Goal: Transaction & Acquisition: Obtain resource

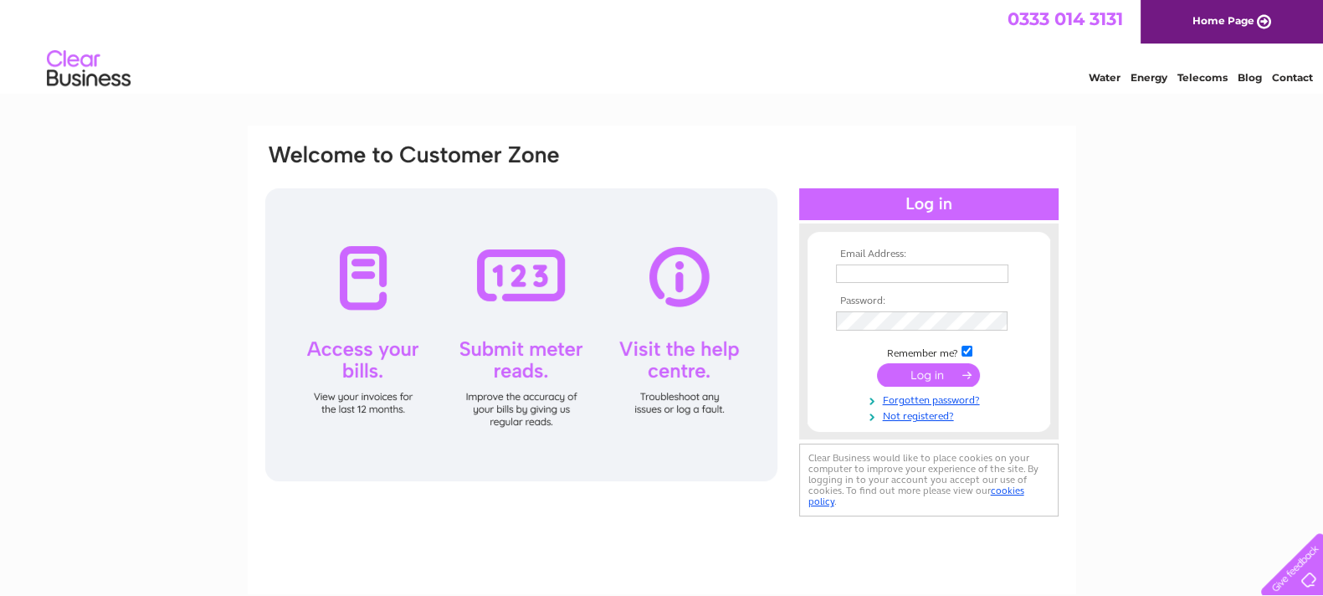
type input "trevor.kent@btconnect.com"
click at [923, 368] on input "submit" at bounding box center [928, 374] width 103 height 23
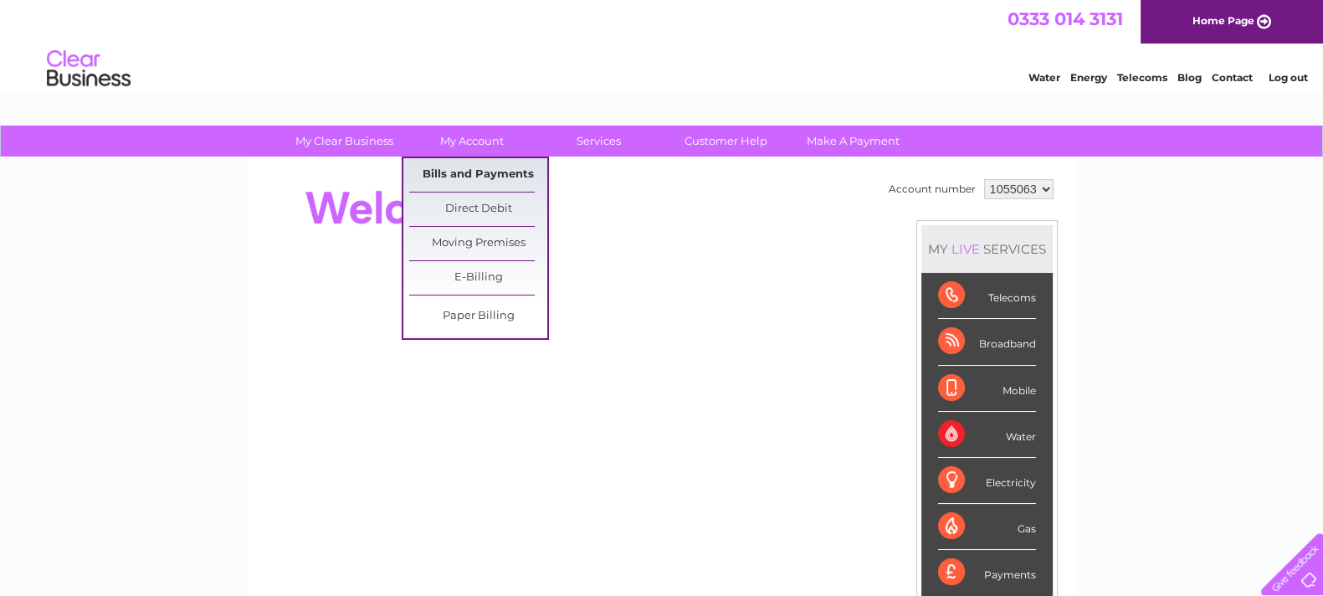
click at [458, 172] on link "Bills and Payments" at bounding box center [478, 174] width 138 height 33
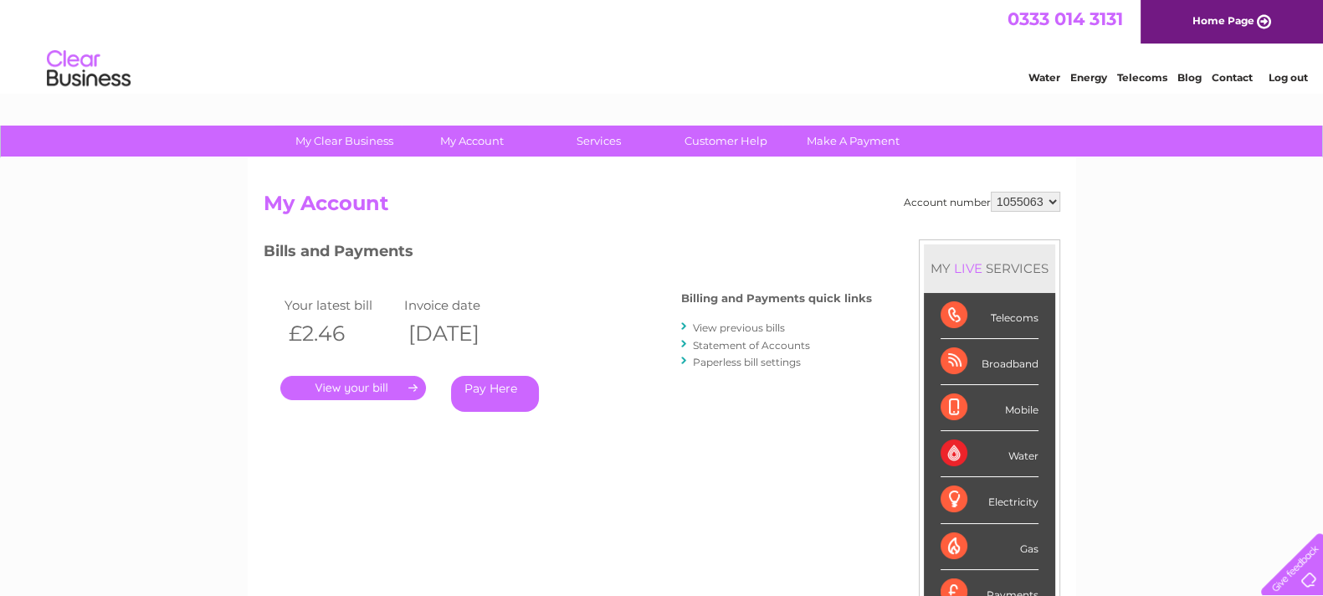
click at [1032, 206] on select "1055063 1055064 2035442 2035443" at bounding box center [1025, 202] width 69 height 20
select select "1055064"
click at [991, 192] on select "1055063 1055064 2035442 2035443" at bounding box center [1025, 202] width 69 height 20
click at [372, 388] on link "." at bounding box center [353, 388] width 146 height 24
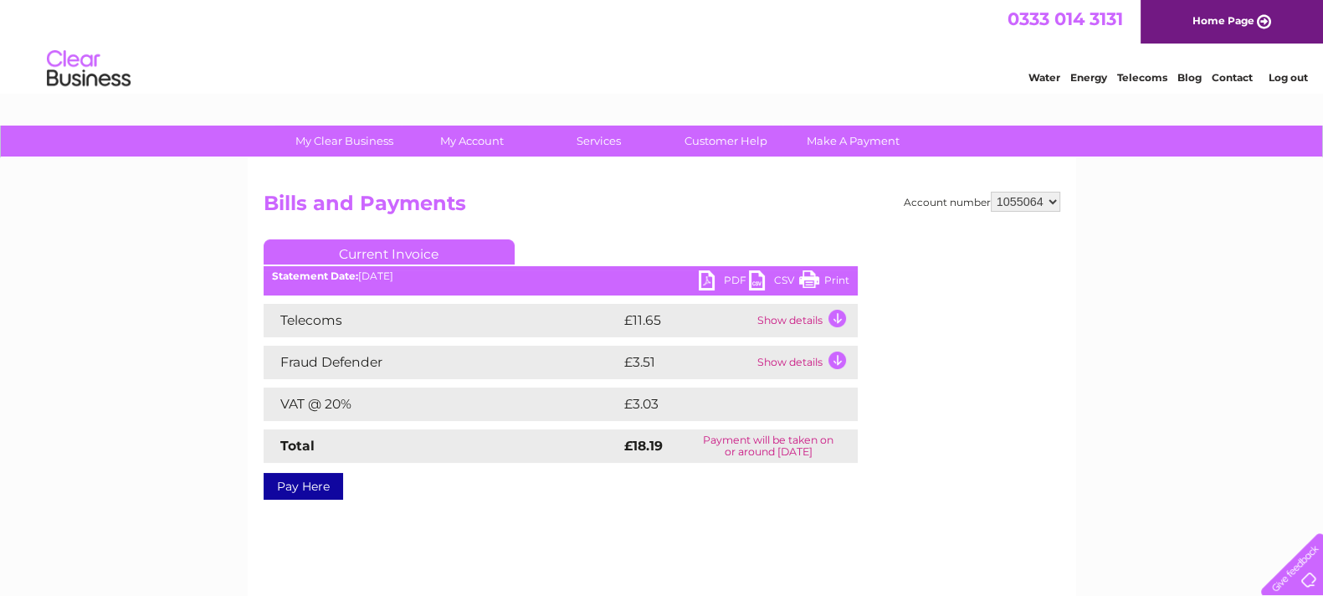
click at [711, 273] on link "PDF" at bounding box center [724, 282] width 50 height 24
click at [1020, 205] on select "1055063 1055064 2035442 2035443" at bounding box center [1025, 202] width 69 height 20
select select "2035442"
click at [991, 192] on select "1055063 1055064 2035442 2035443" at bounding box center [1025, 202] width 69 height 20
click at [726, 275] on link "PDF" at bounding box center [724, 282] width 50 height 24
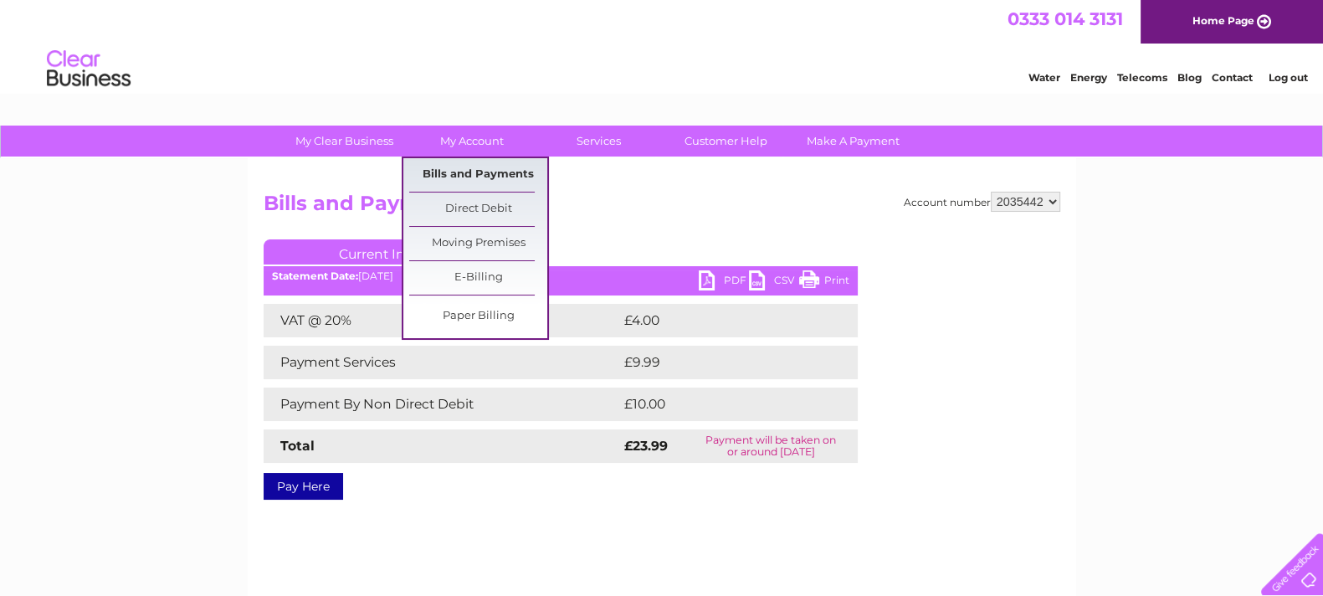
click at [483, 182] on link "Bills and Payments" at bounding box center [478, 174] width 138 height 33
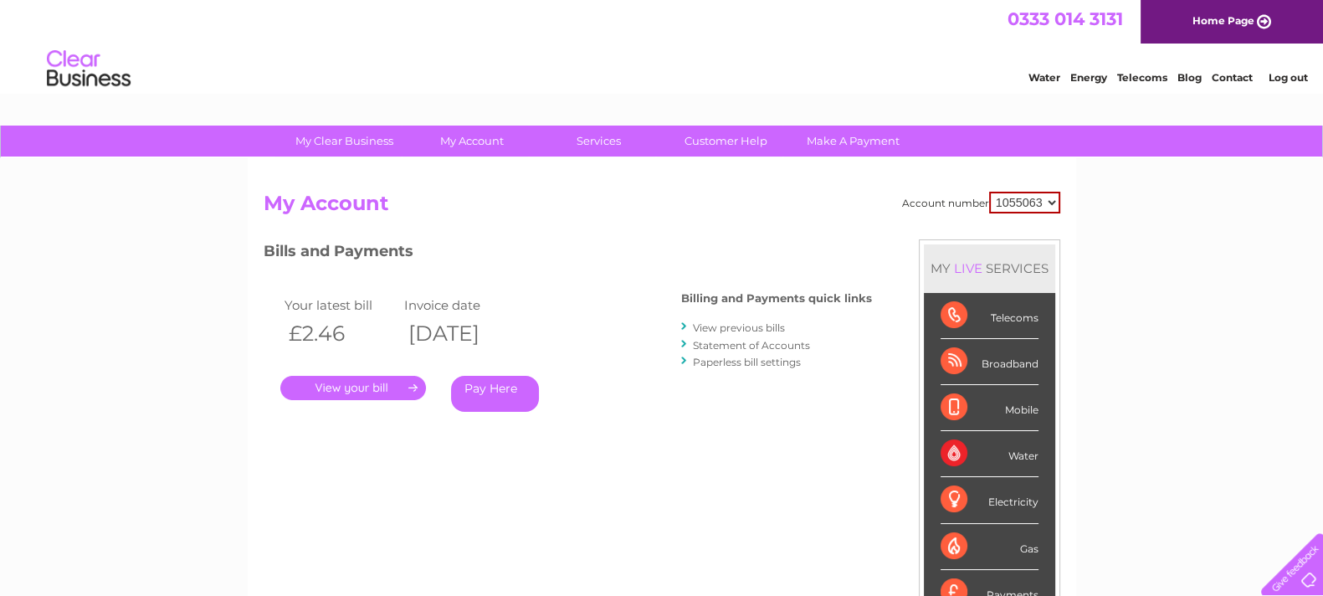
click at [706, 321] on link "View previous bills" at bounding box center [739, 327] width 92 height 13
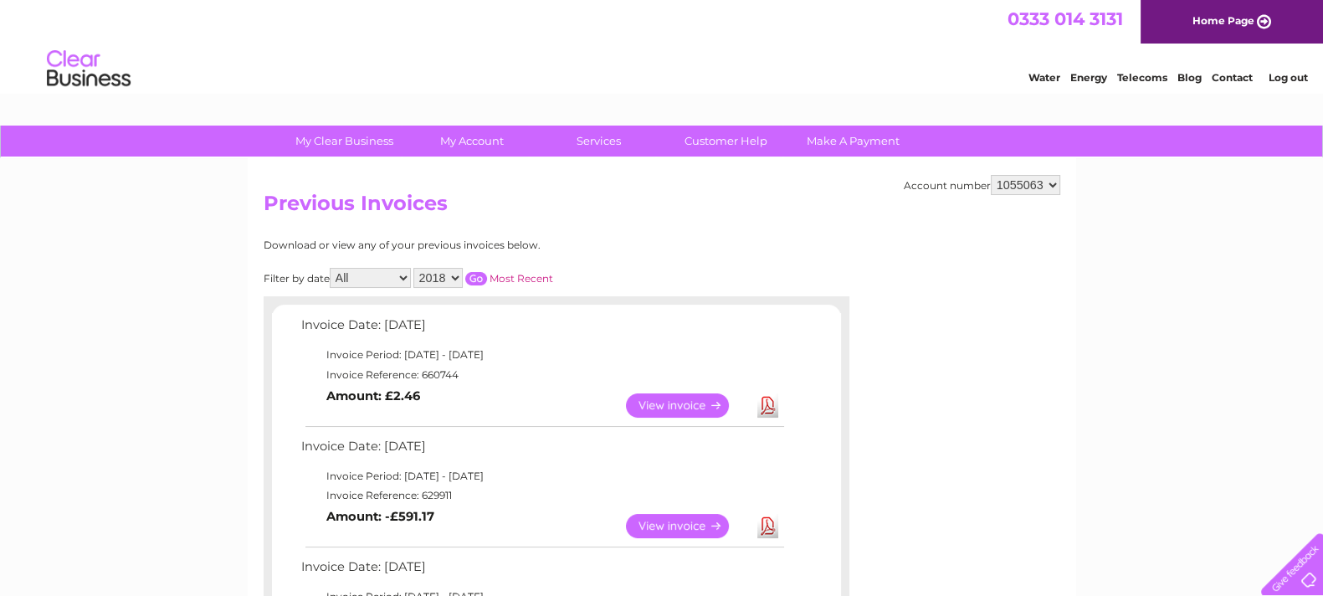
click at [1020, 185] on select "1055063 1055064 2035442 2035443" at bounding box center [1025, 185] width 69 height 20
select select "2035442"
click at [991, 175] on select "1055063 1055064 2035442 2035443" at bounding box center [1025, 185] width 69 height 20
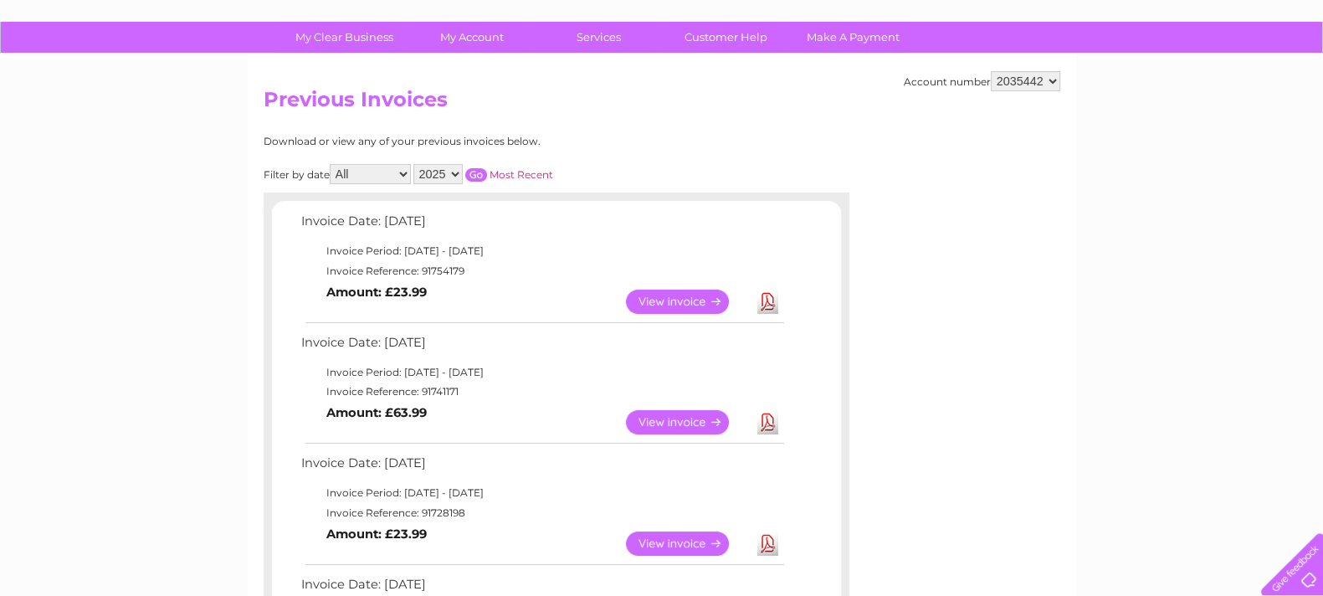
click at [682, 419] on link "View" at bounding box center [687, 422] width 123 height 24
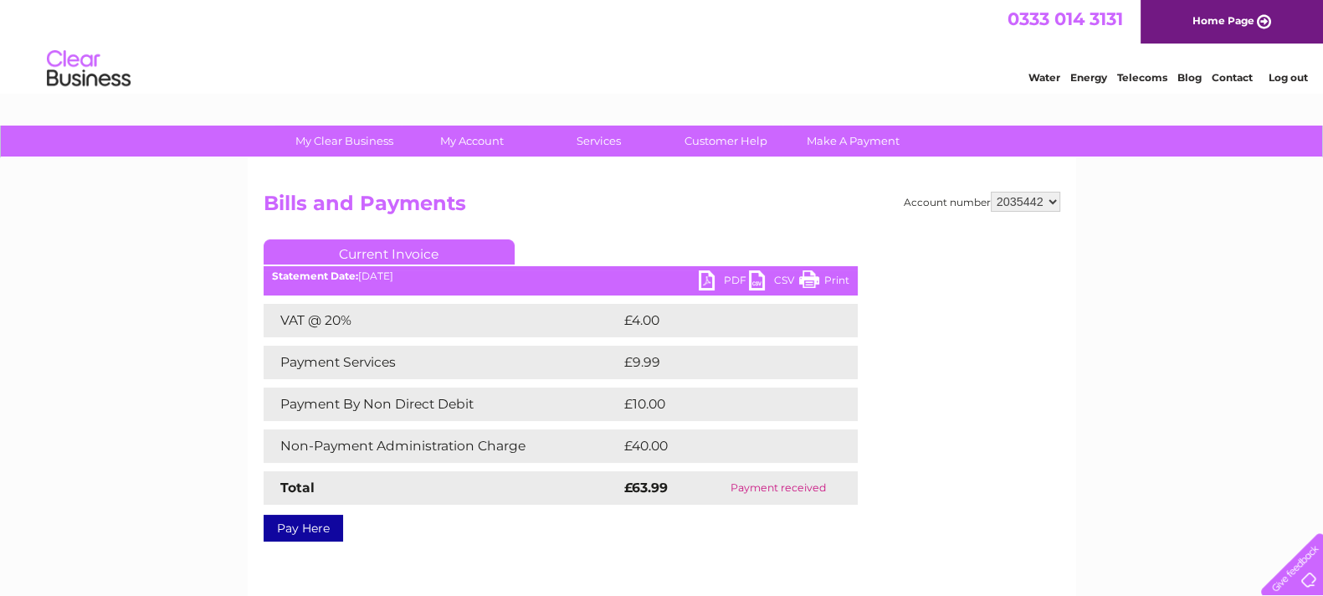
click at [717, 281] on link "PDF" at bounding box center [724, 282] width 50 height 24
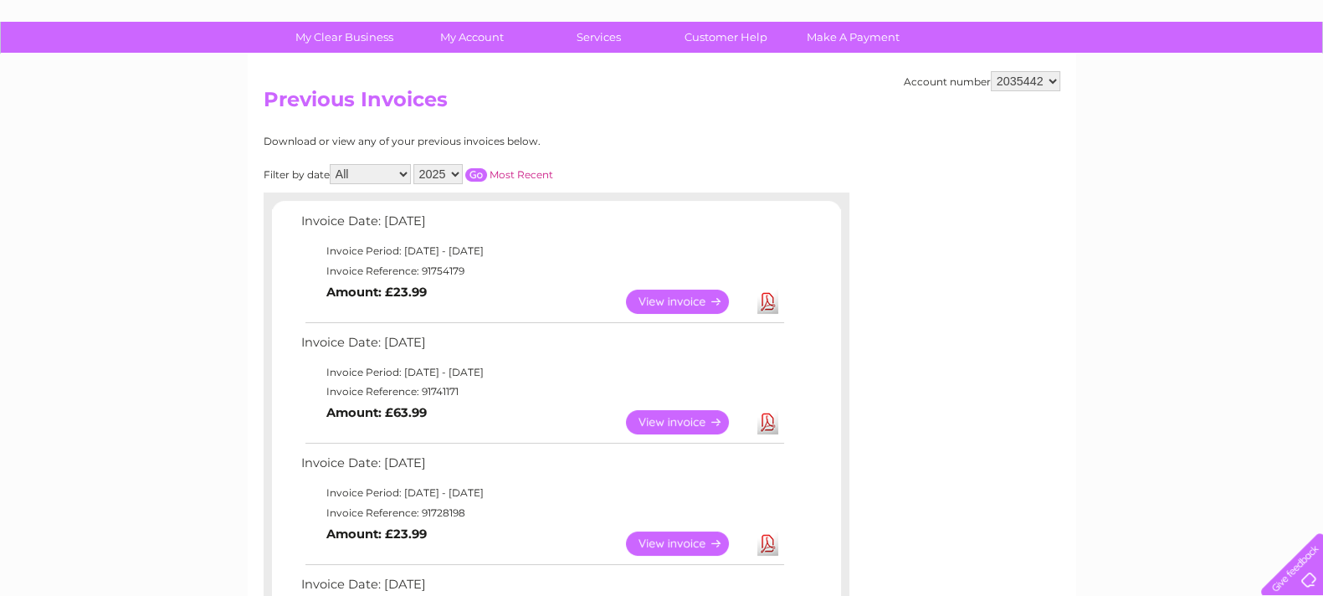
click at [659, 546] on link "View" at bounding box center [687, 544] width 123 height 24
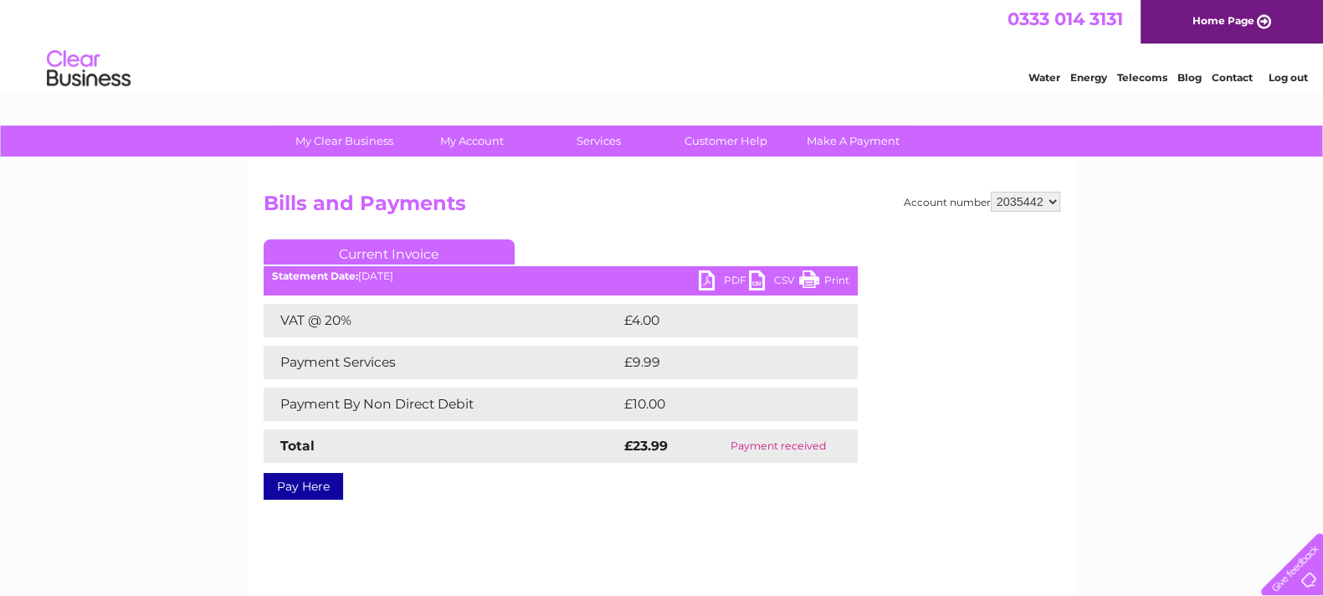
click at [736, 275] on link "PDF" at bounding box center [724, 282] width 50 height 24
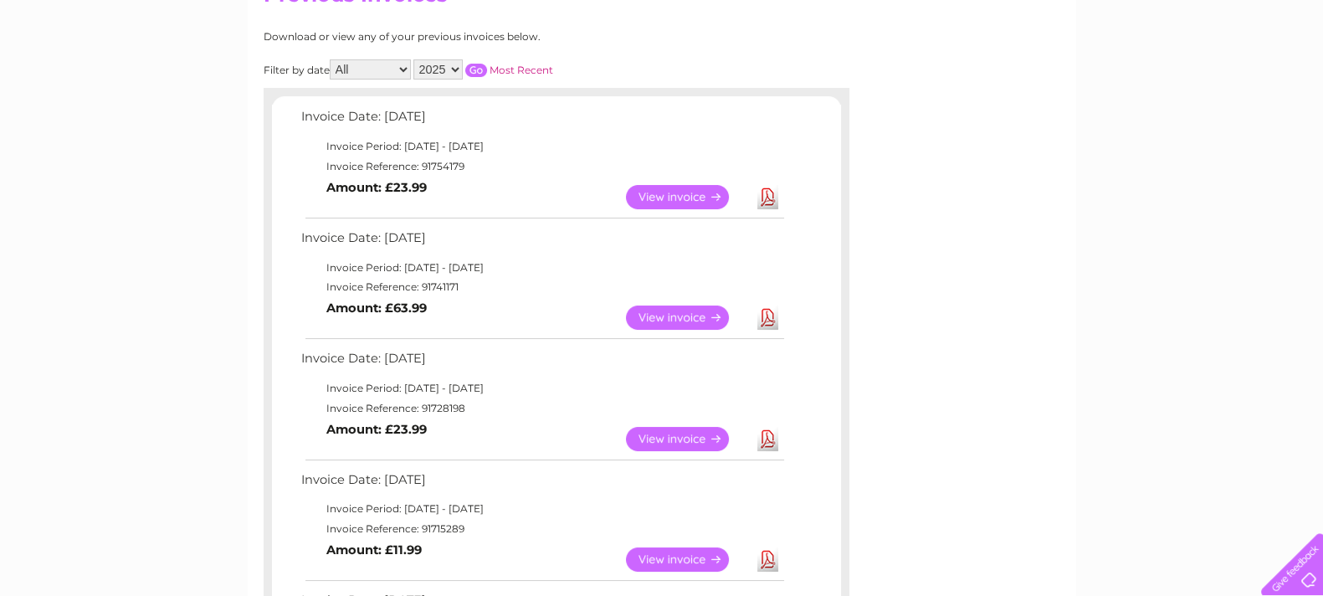
scroll to position [314, 0]
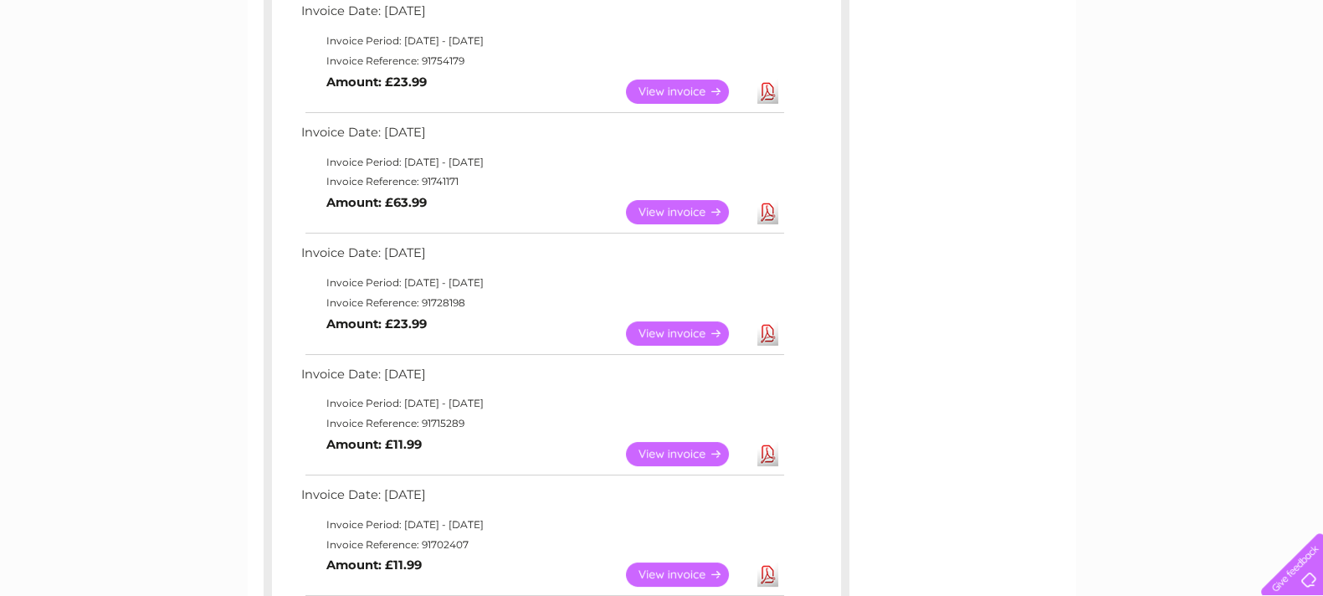
click at [650, 445] on link "View" at bounding box center [687, 454] width 123 height 24
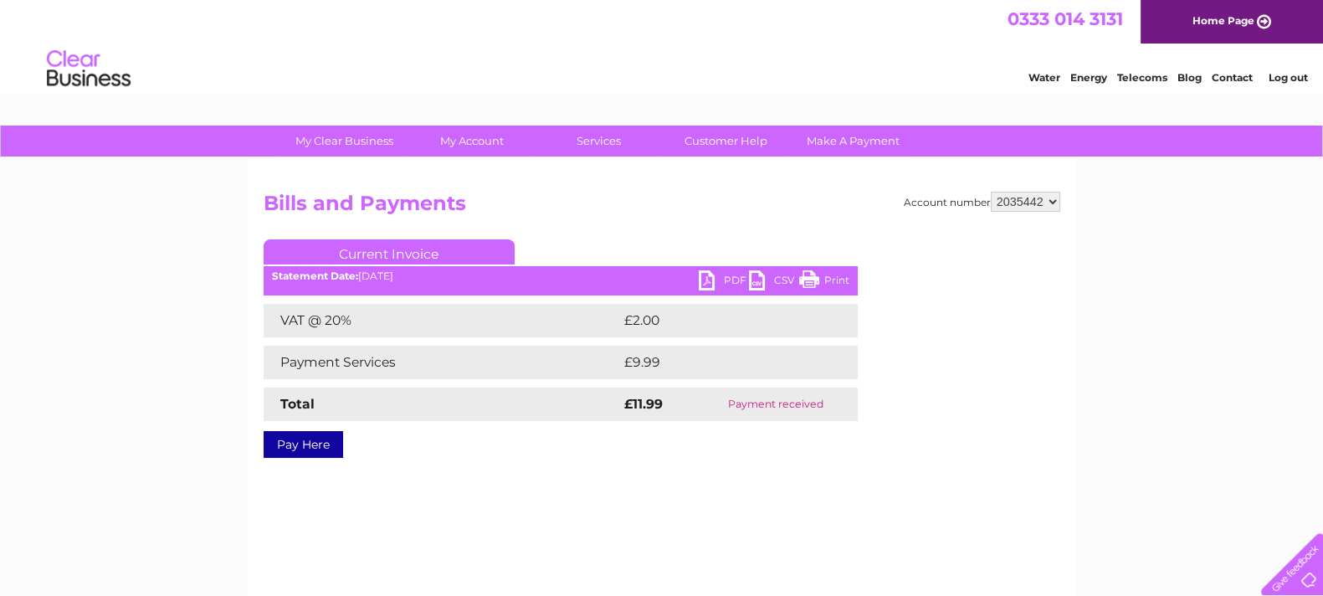
click at [695, 282] on div "PDF CSV Print Statement Date: [DATE]" at bounding box center [561, 282] width 594 height 25
click at [703, 281] on link "PDF" at bounding box center [724, 282] width 50 height 24
click at [1021, 203] on select "1055063 1055064 2035442 2035443" at bounding box center [1025, 202] width 69 height 20
select select "1055064"
click at [991, 192] on select "1055063 1055064 2035442 2035443" at bounding box center [1025, 202] width 69 height 20
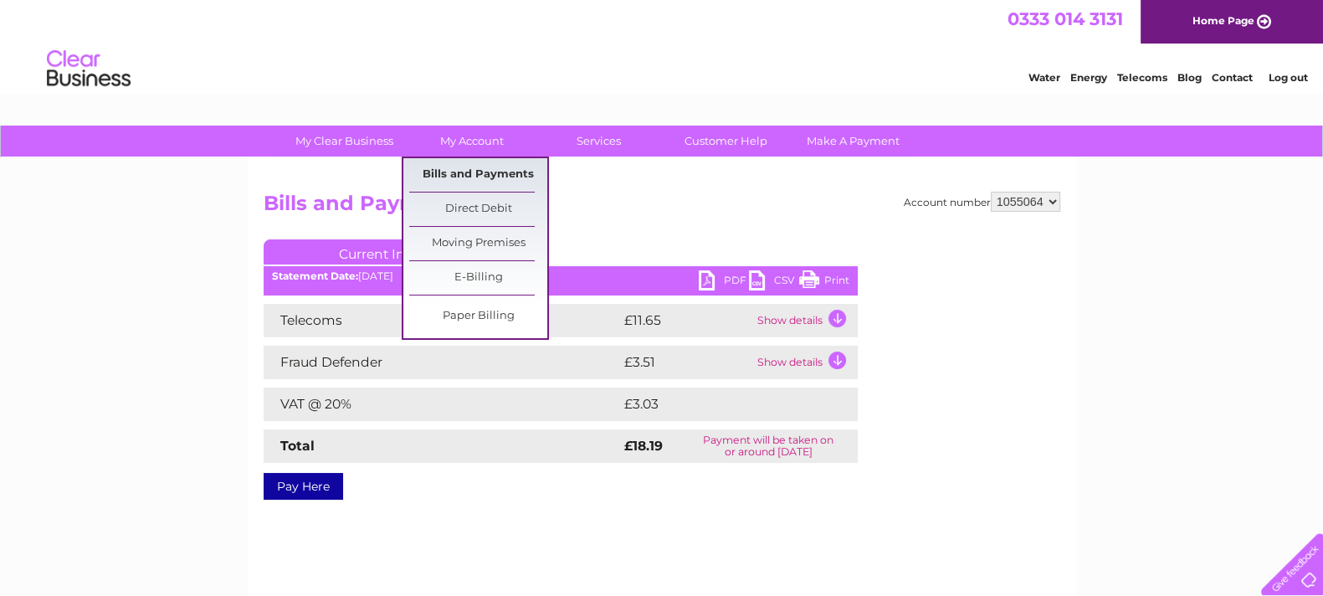
click at [486, 177] on link "Bills and Payments" at bounding box center [478, 174] width 138 height 33
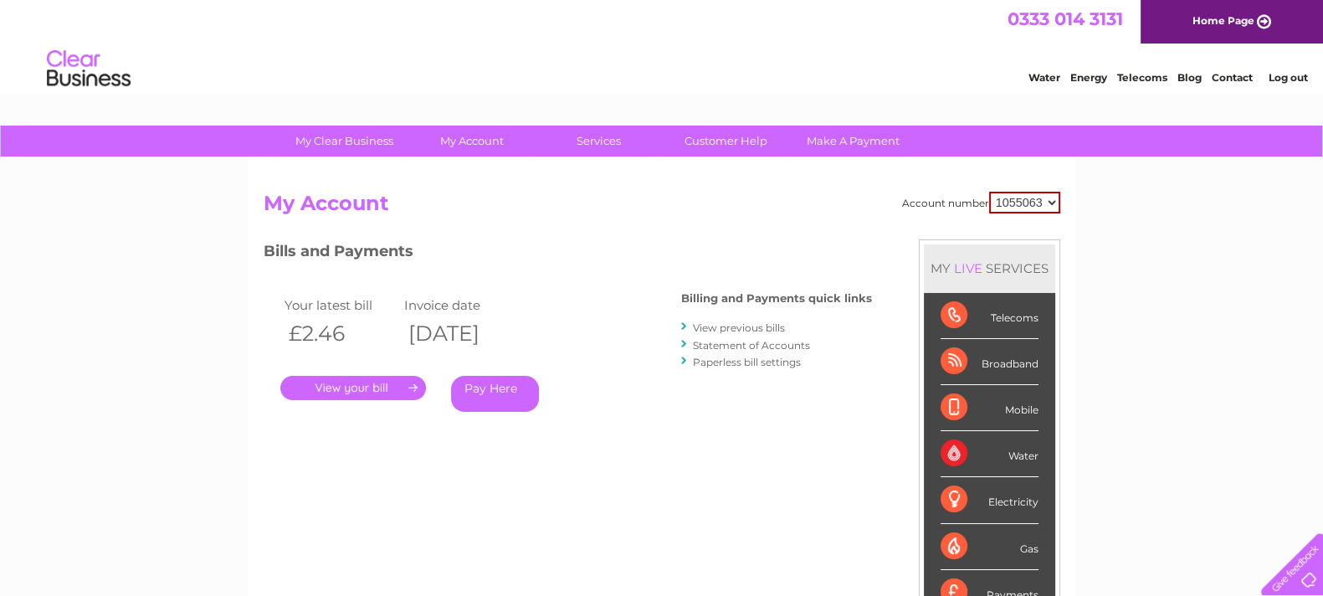
click at [1040, 193] on select "1055063 1055064 2035442 2035443" at bounding box center [1024, 203] width 71 height 22
select select "1055064"
click at [989, 192] on select "1055063 1055064 2035442 2035443" at bounding box center [1024, 203] width 71 height 22
click at [768, 328] on link "View previous bills" at bounding box center [739, 327] width 92 height 13
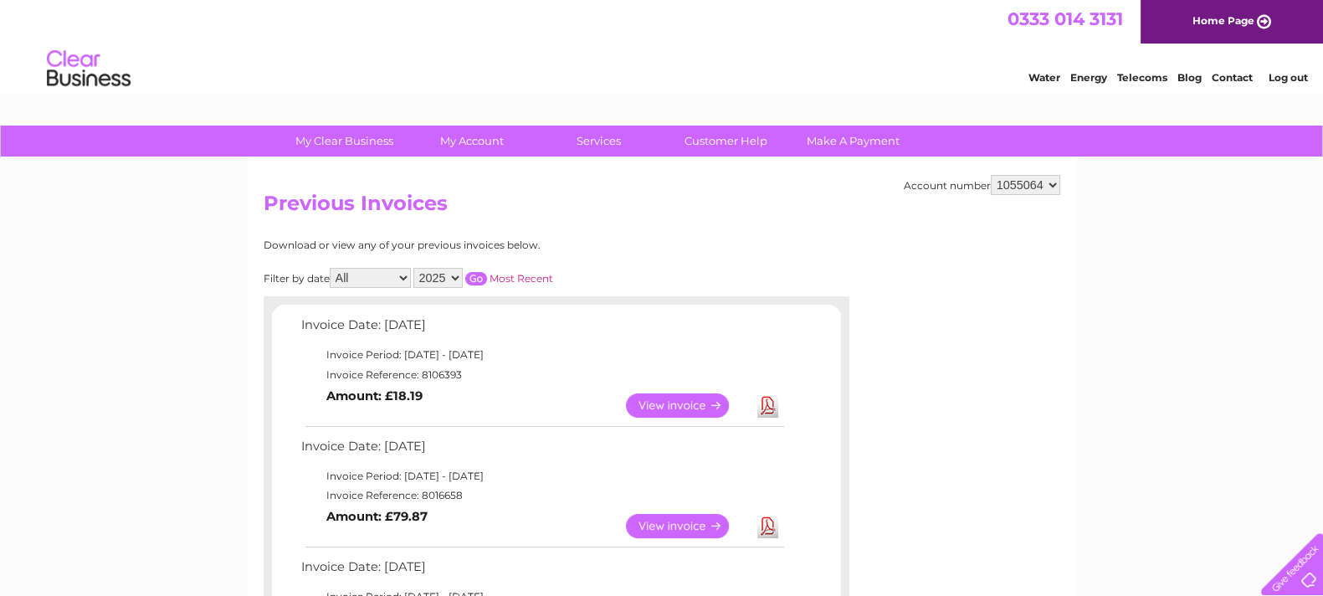
scroll to position [104, 0]
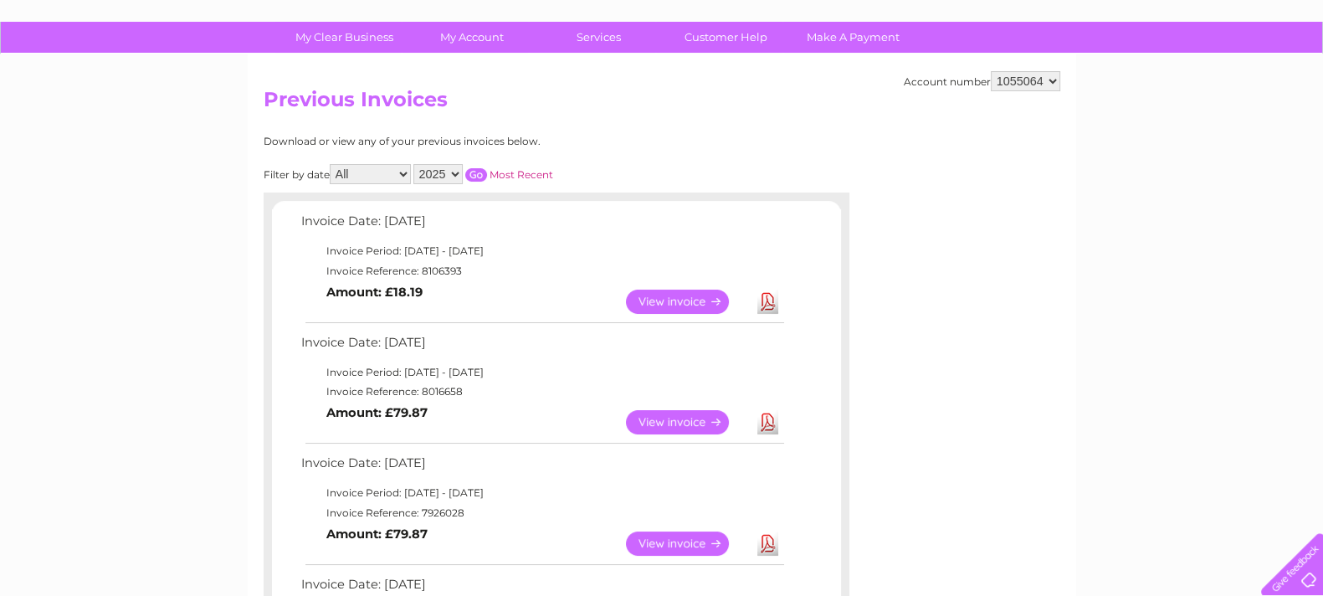
click at [665, 427] on link "View" at bounding box center [687, 422] width 123 height 24
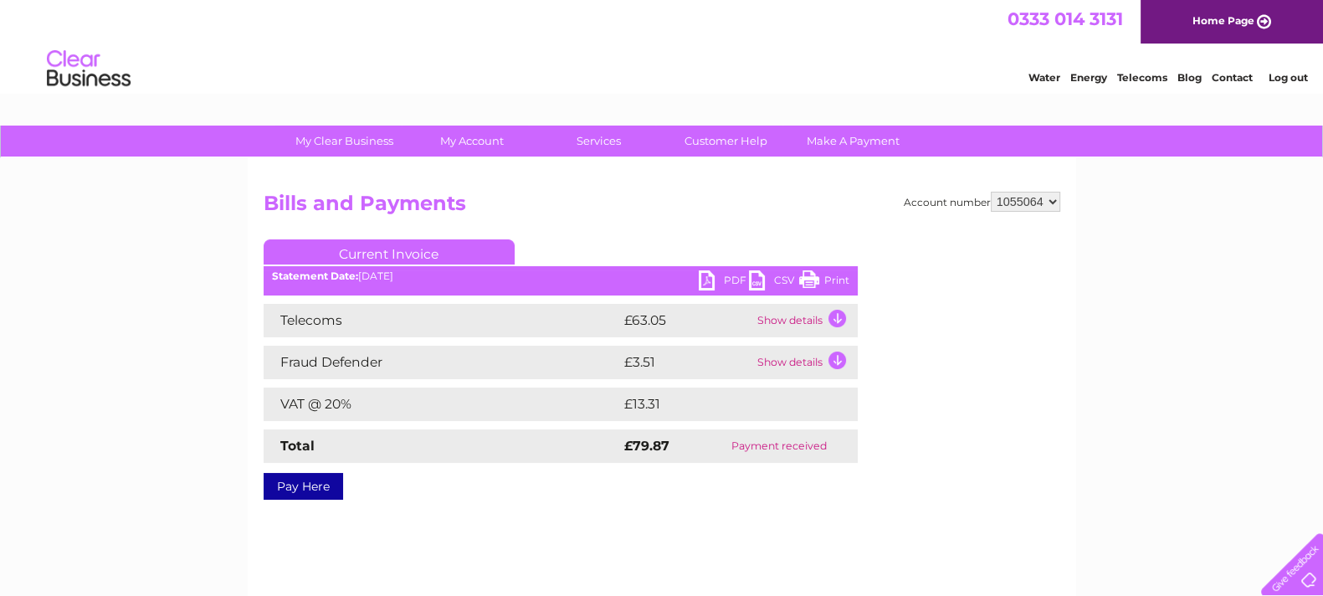
click at [711, 285] on link "PDF" at bounding box center [724, 282] width 50 height 24
click at [1045, 201] on select "1055063 1055064 2035442 2035443" at bounding box center [1025, 202] width 69 height 20
select select "2035443"
click at [991, 192] on select "1055063 1055064 2035442 2035443" at bounding box center [1025, 202] width 69 height 20
click at [724, 275] on link "PDF" at bounding box center [724, 282] width 50 height 24
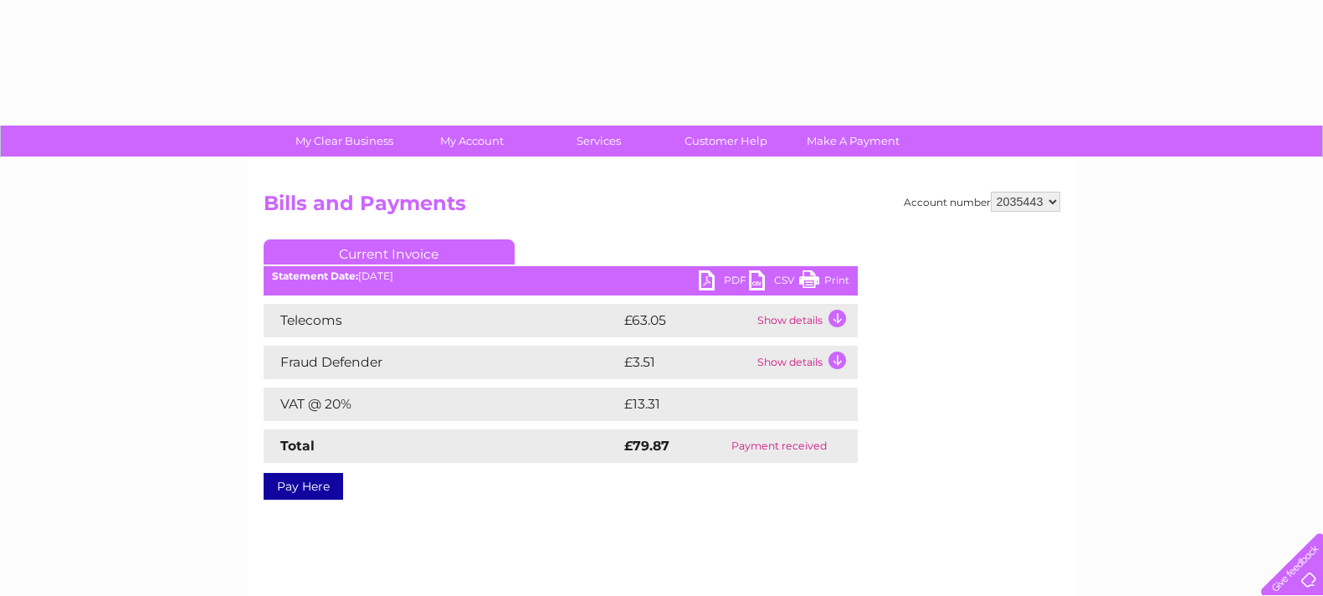
select select "2035443"
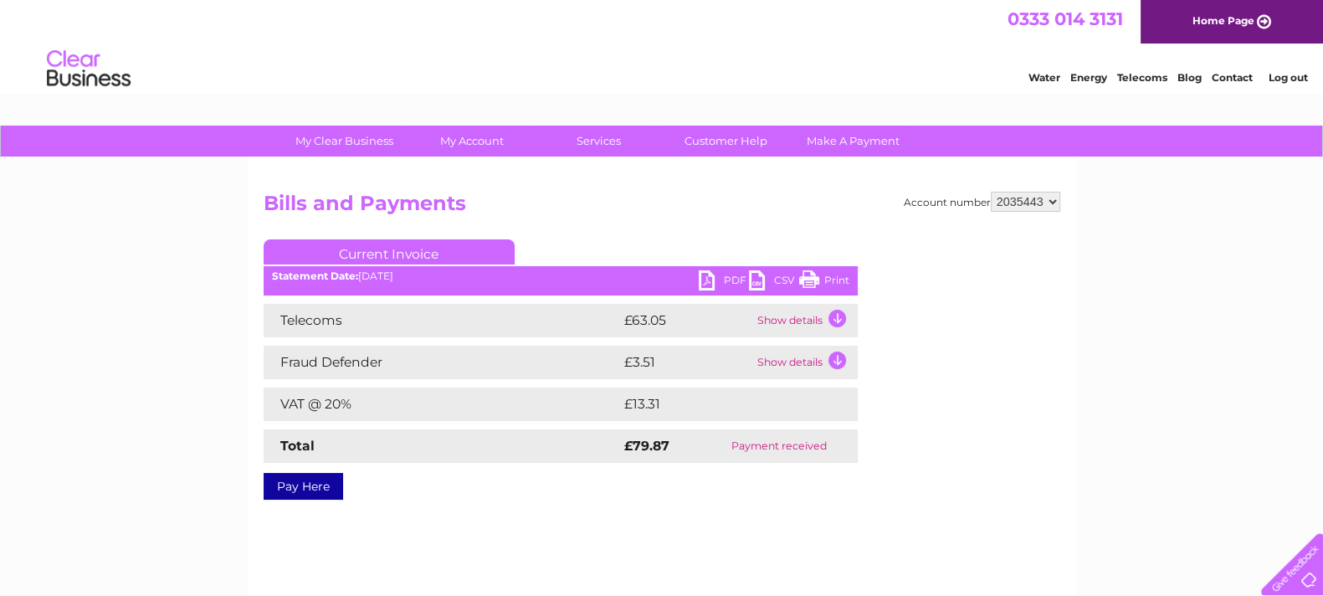
click at [1001, 204] on select "1055063 1055064 2035442 2035443" at bounding box center [1025, 202] width 69 height 20
click at [991, 192] on select "1055063 1055064 2035442 2035443" at bounding box center [1025, 202] width 69 height 20
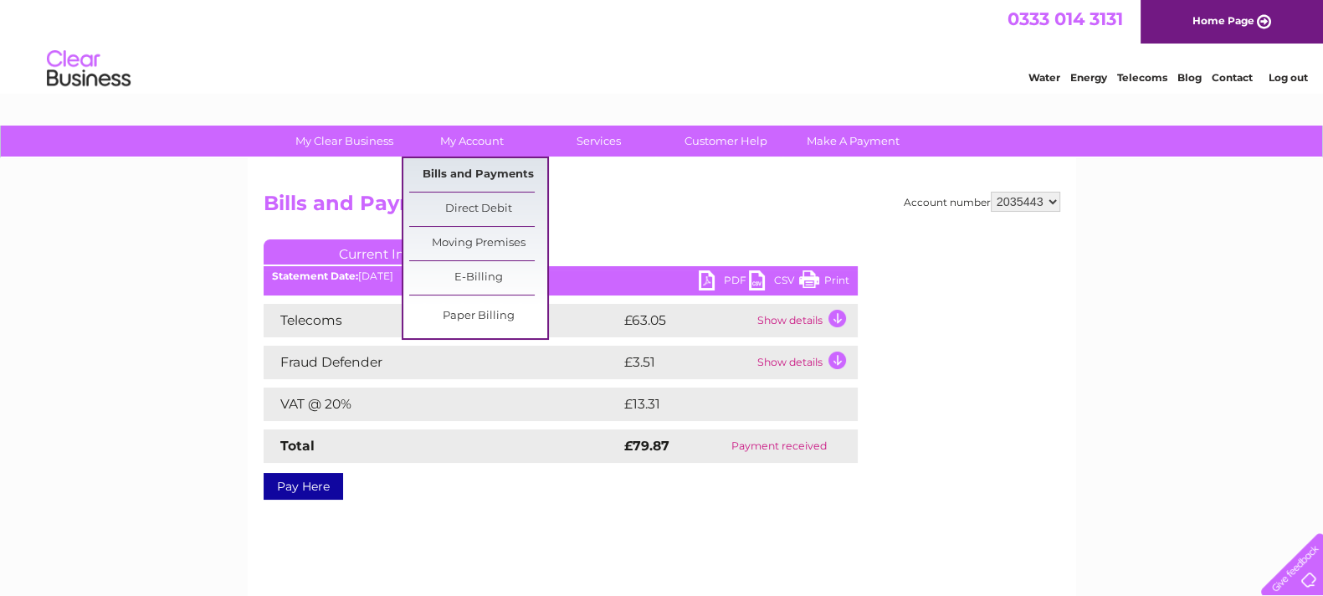
click at [492, 165] on link "Bills and Payments" at bounding box center [478, 174] width 138 height 33
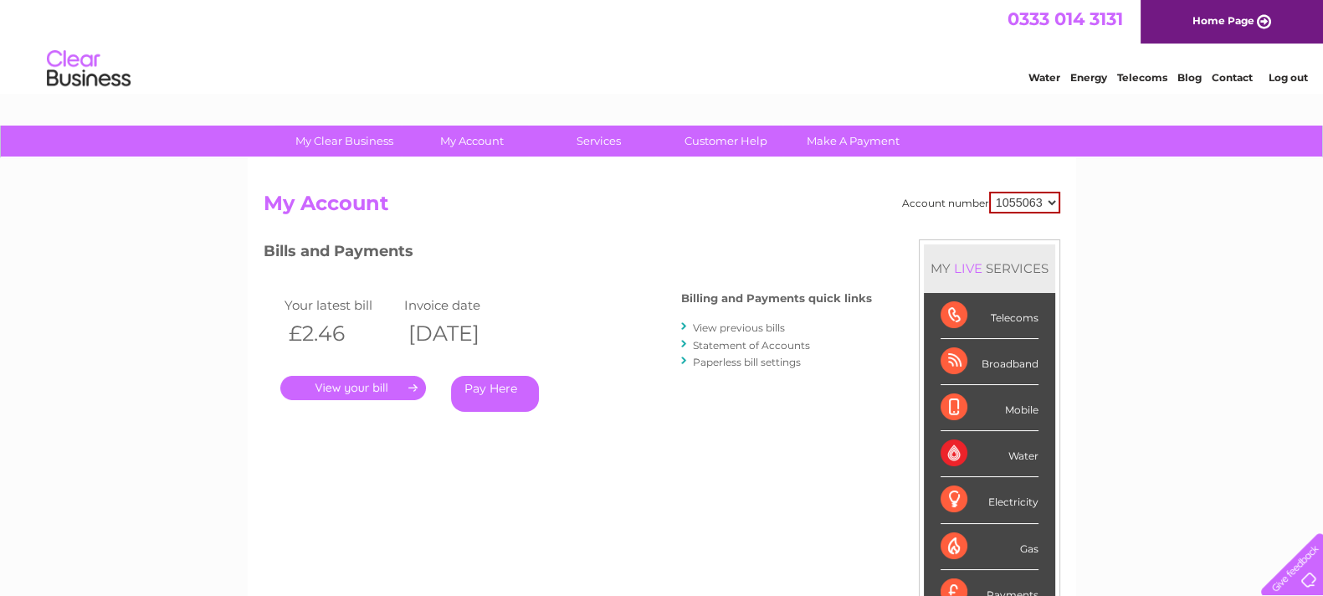
drag, startPoint x: 0, startPoint y: 0, endPoint x: 1036, endPoint y: 202, distance: 1055.7
click at [1036, 202] on select "1055063 1055064 2035442 2035443" at bounding box center [1024, 203] width 71 height 22
select select "2035443"
click at [989, 192] on select "1055063 1055064 2035442 2035443" at bounding box center [1024, 203] width 71 height 22
click at [758, 322] on link "View previous bills" at bounding box center [739, 327] width 92 height 13
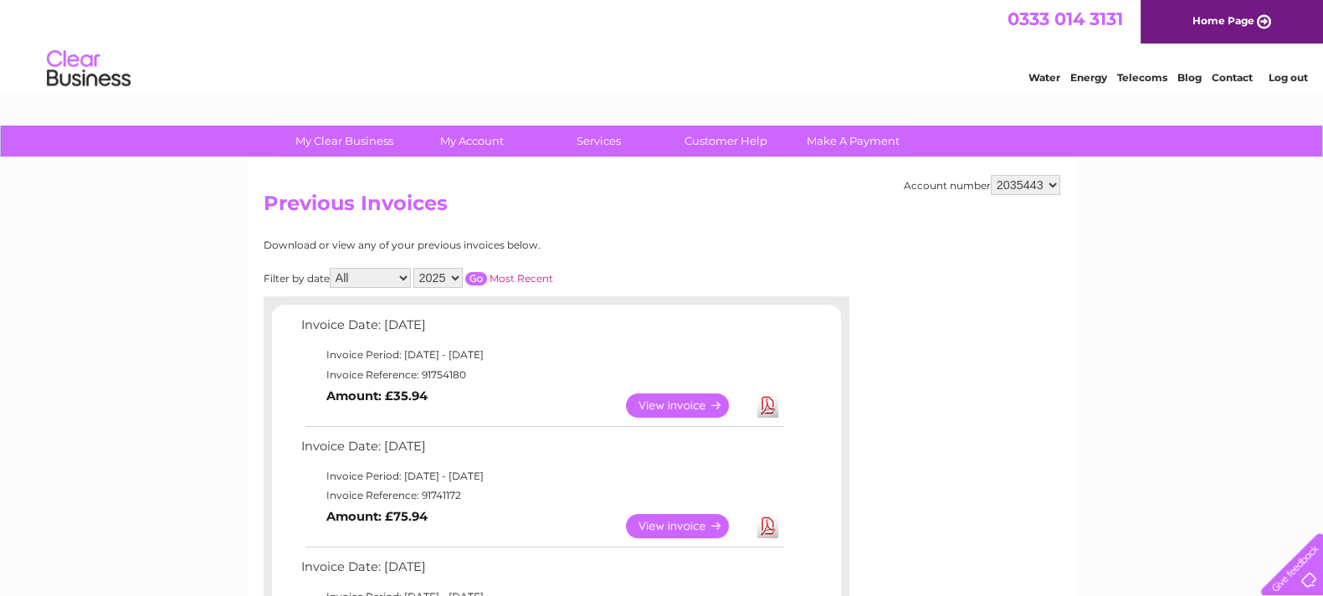
scroll to position [208, 0]
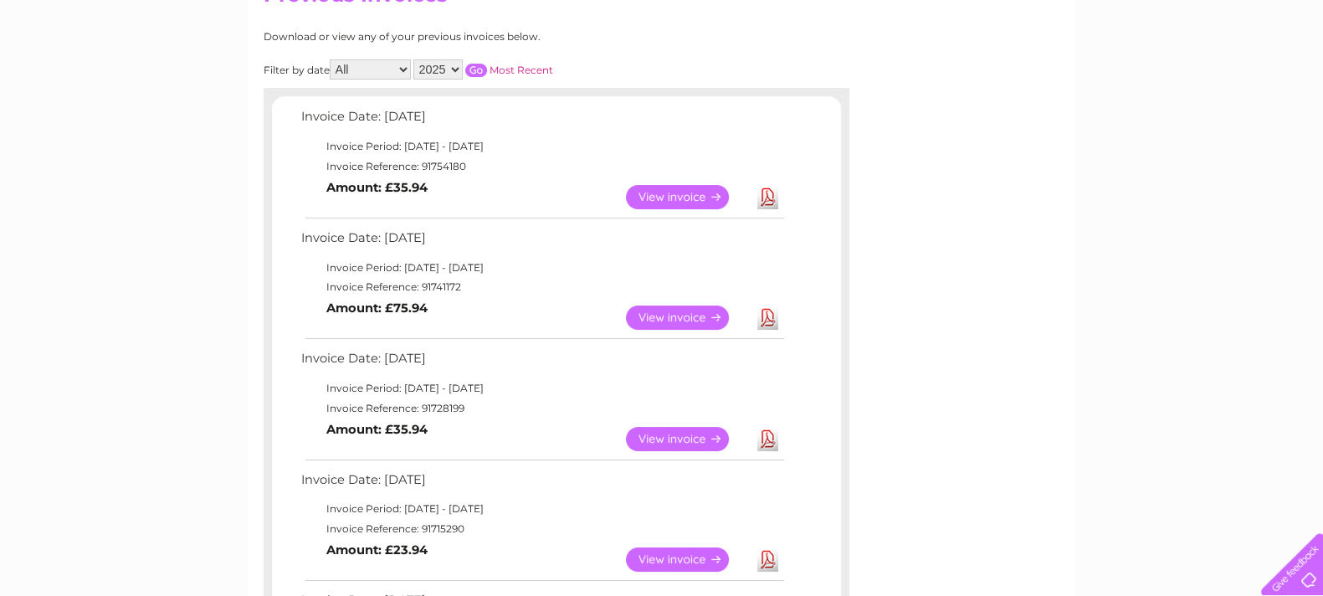
click at [712, 321] on link "View" at bounding box center [687, 318] width 123 height 24
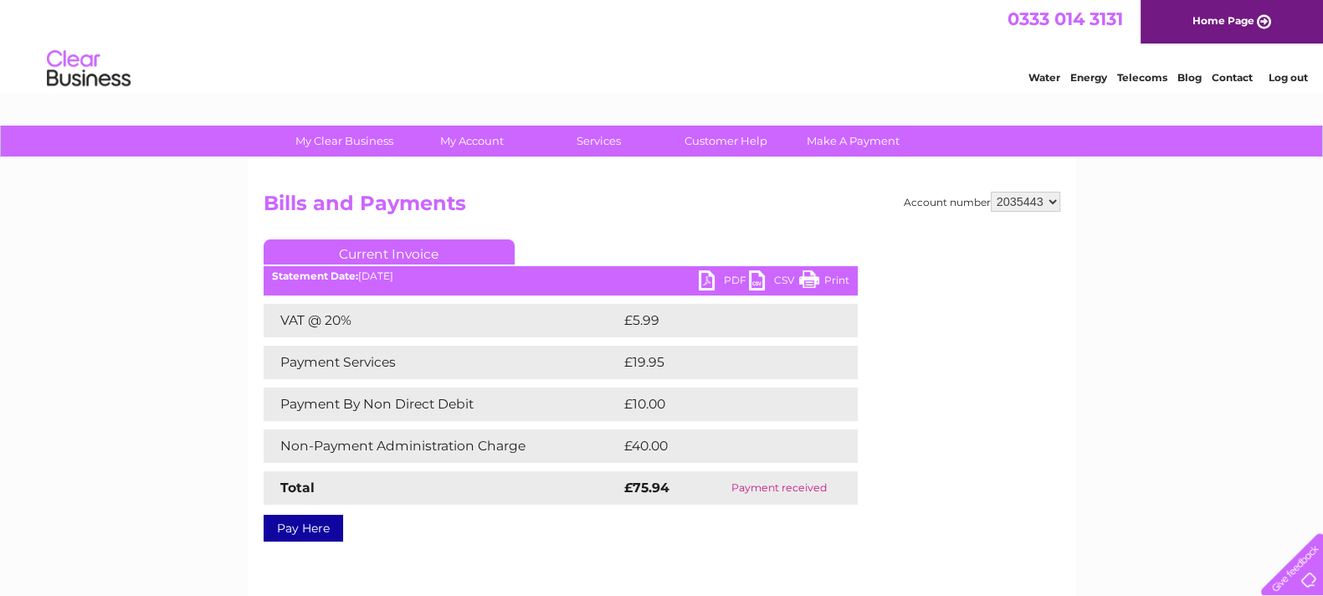
click at [720, 282] on link "PDF" at bounding box center [724, 282] width 50 height 24
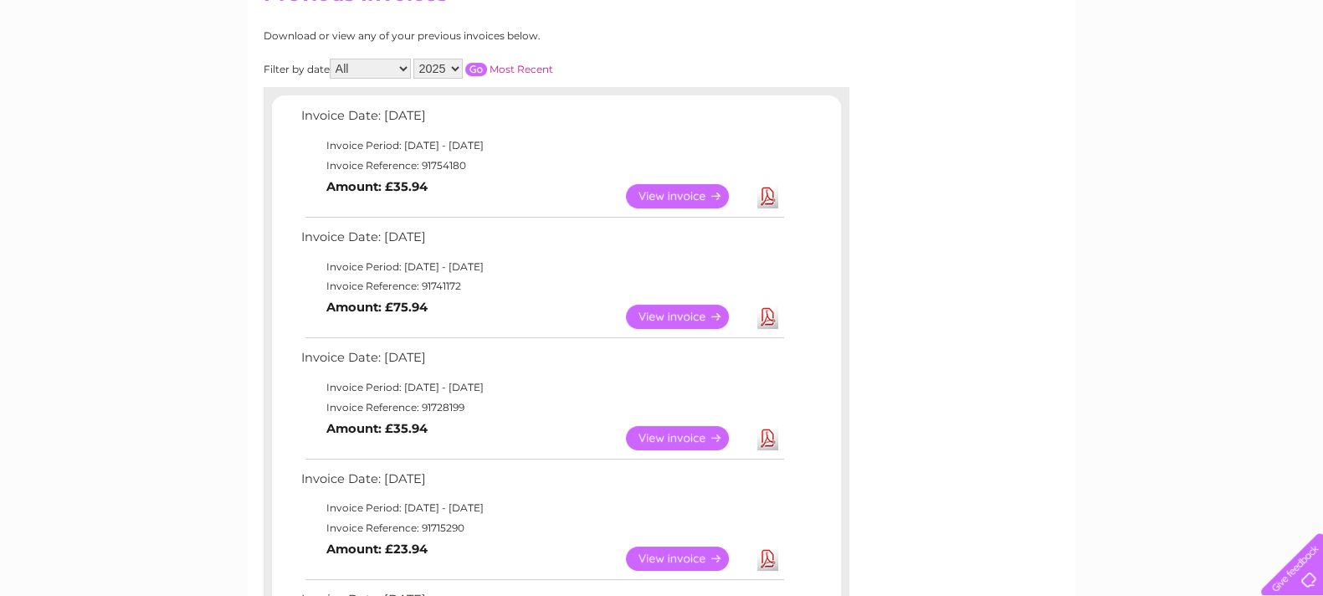
click at [687, 434] on link "View" at bounding box center [687, 438] width 123 height 24
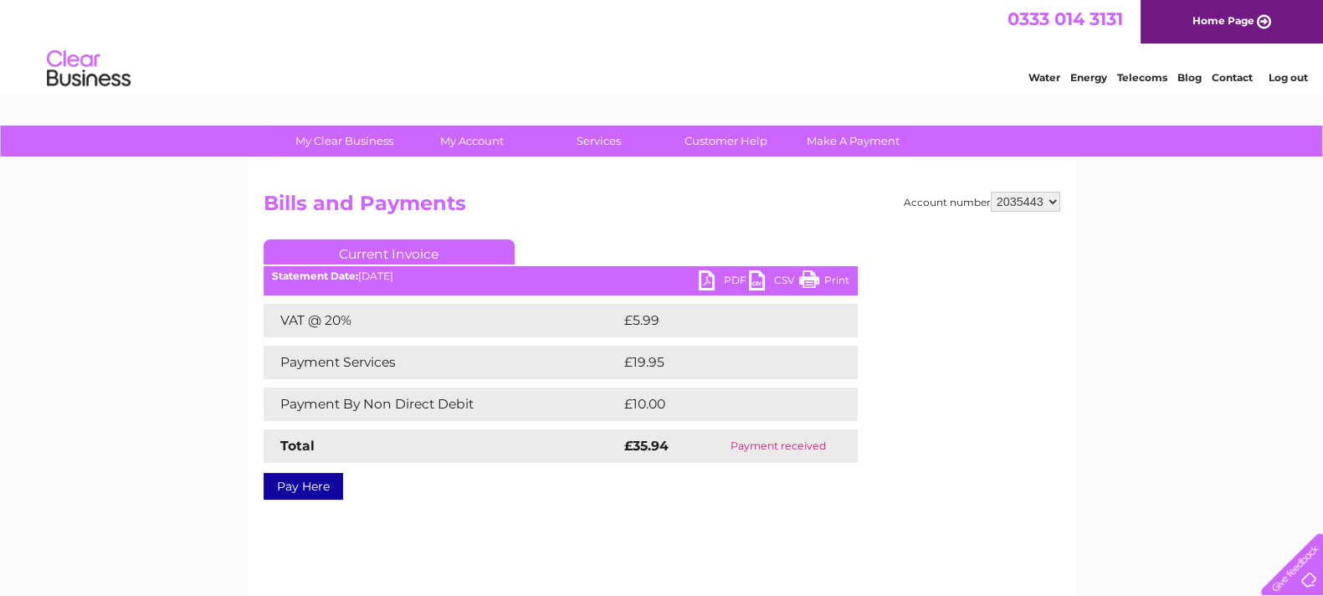
click at [711, 283] on link "PDF" at bounding box center [724, 282] width 50 height 24
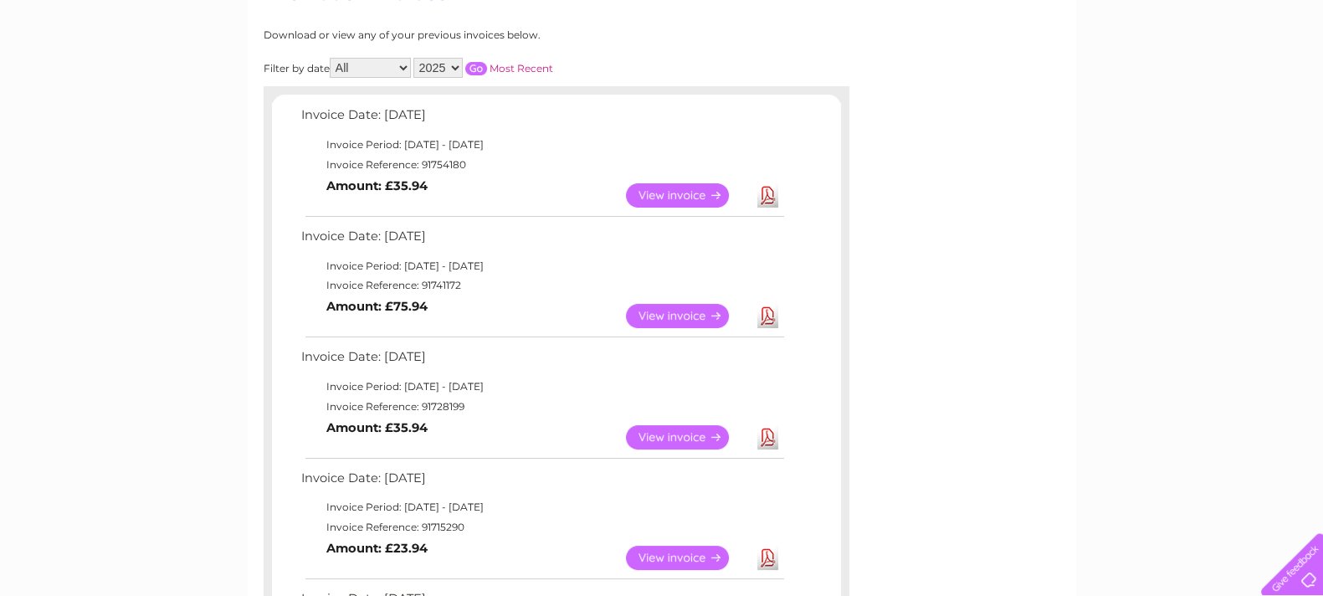
click at [689, 550] on link "View" at bounding box center [687, 558] width 123 height 24
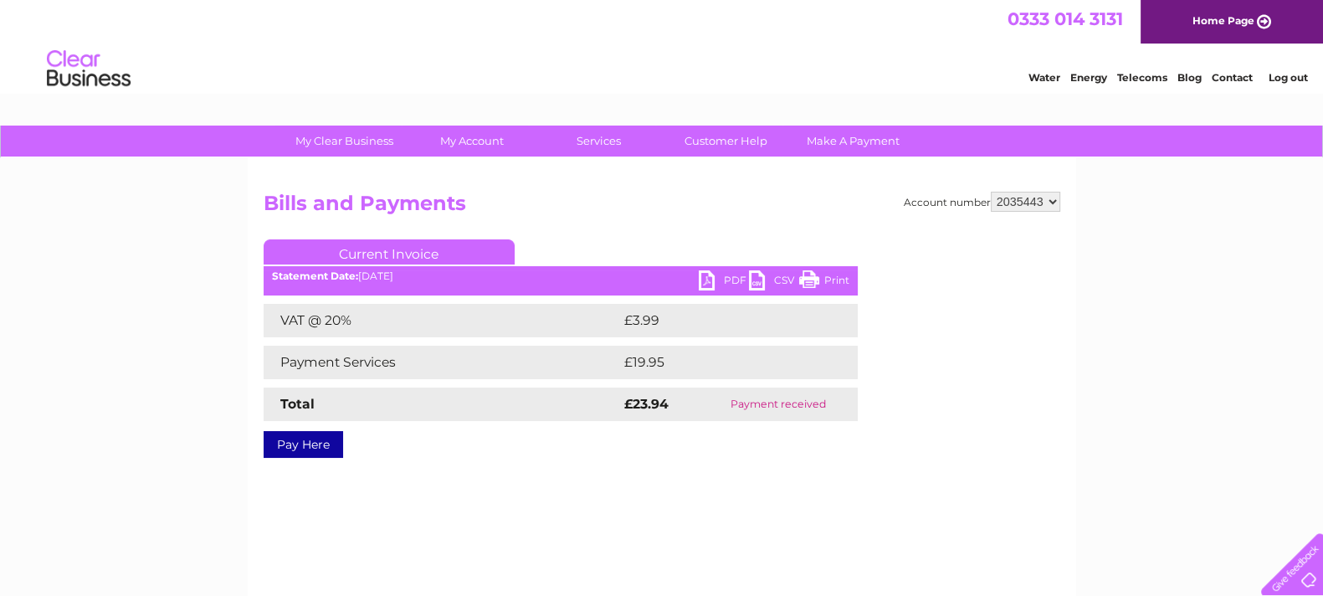
click at [732, 270] on ul "Current Invoice" at bounding box center [561, 254] width 594 height 31
click at [730, 278] on link "PDF" at bounding box center [724, 282] width 50 height 24
